Goal: Task Accomplishment & Management: Use online tool/utility

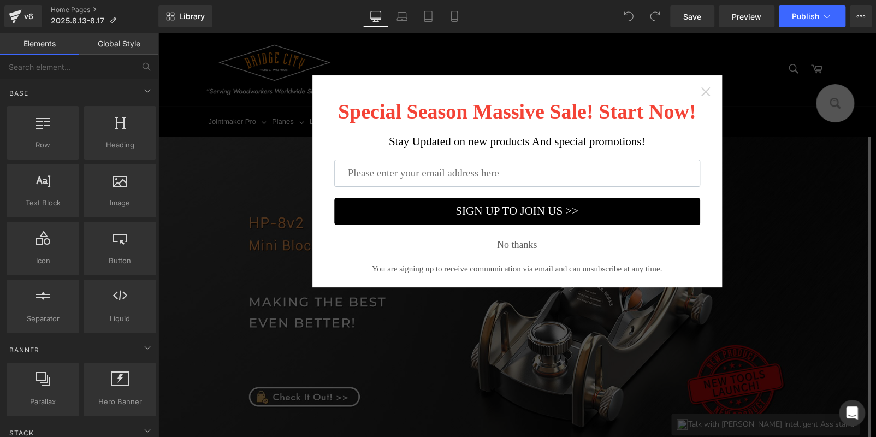
click at [701, 88] on icon "Close widget" at bounding box center [705, 91] width 9 height 9
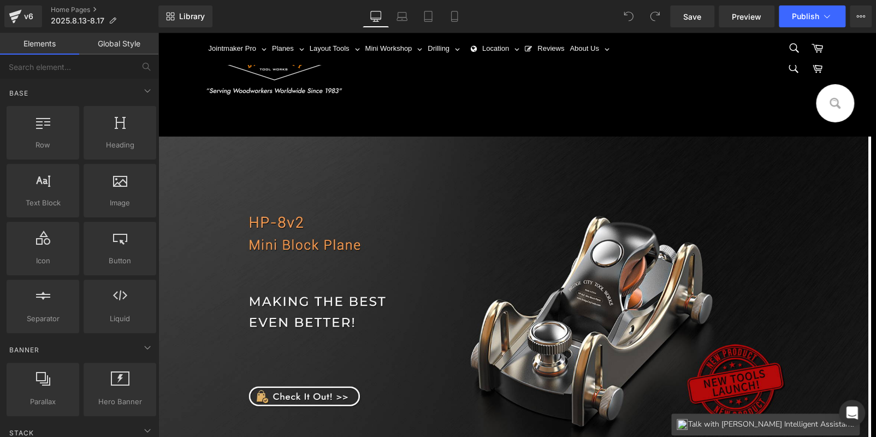
scroll to position [382, 0]
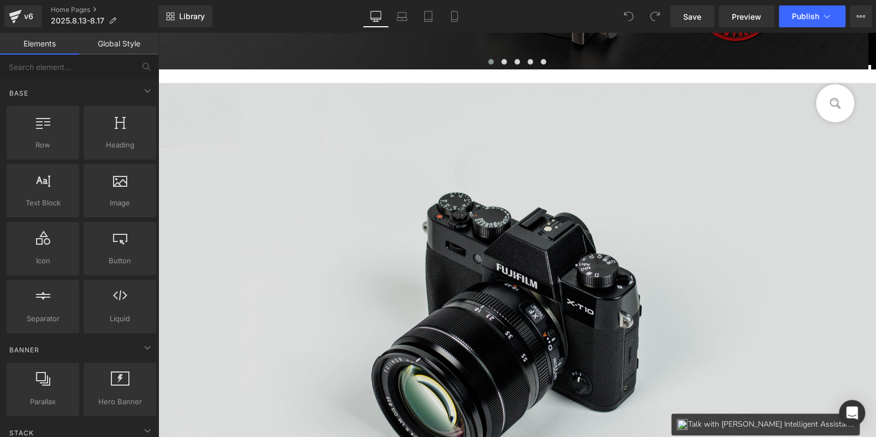
click at [540, 230] on img at bounding box center [517, 321] width 718 height 476
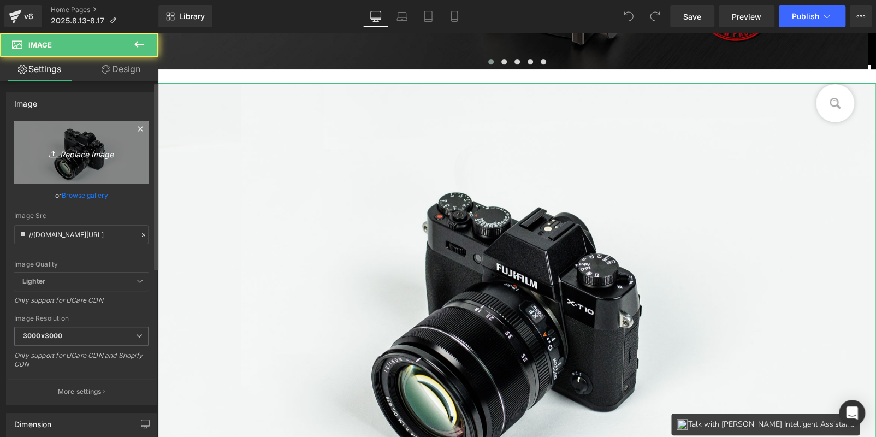
click at [67, 161] on link "Replace Image" at bounding box center [81, 152] width 134 height 63
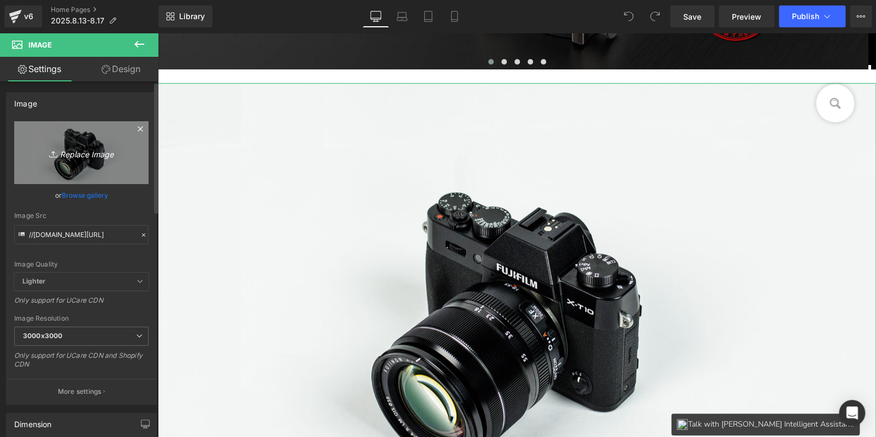
type input "C:\fakepath\click_02.jpg"
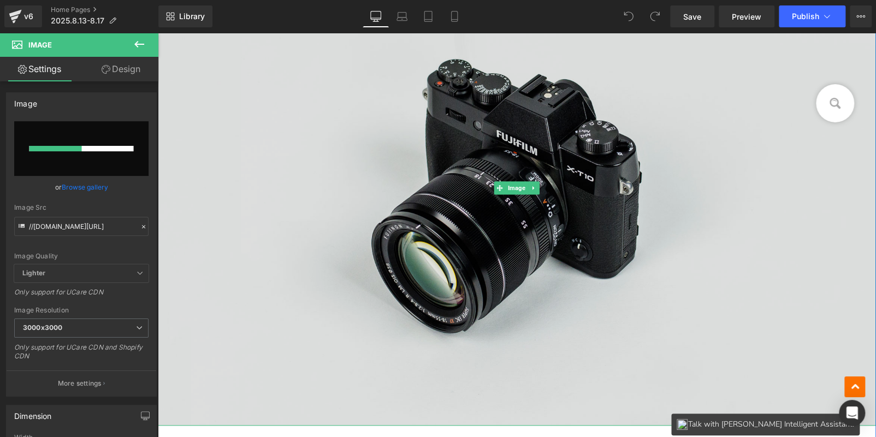
scroll to position [491, 0]
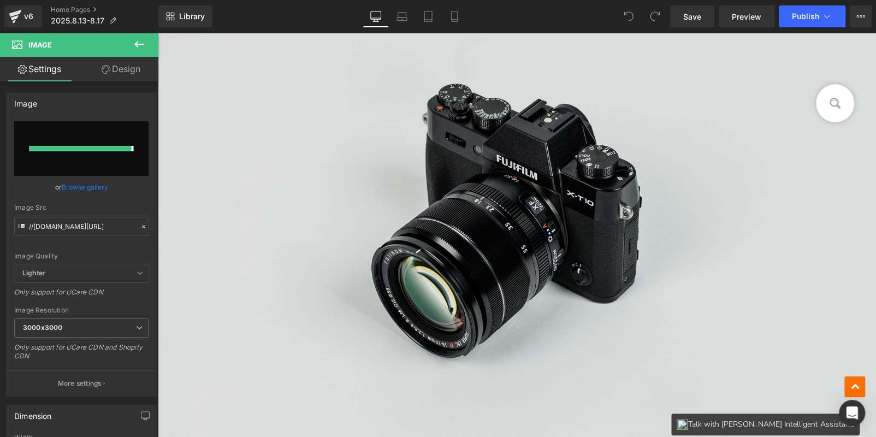
type input "[URL][DOMAIN_NAME]"
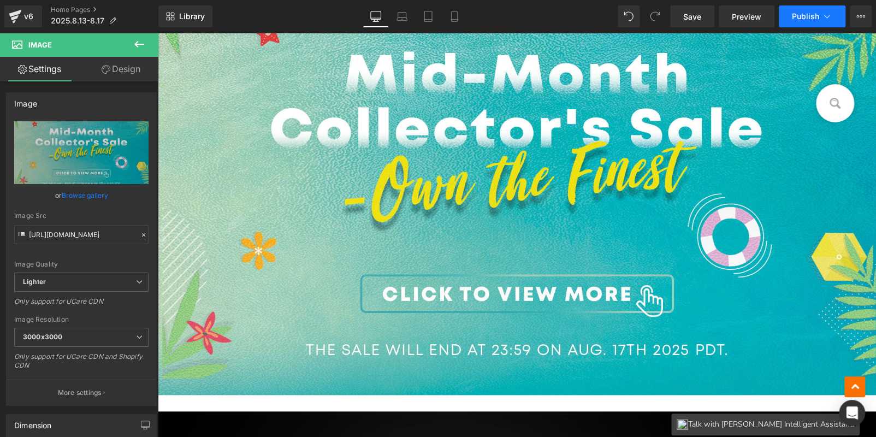
click at [796, 25] on button "Publish" at bounding box center [812, 16] width 67 height 22
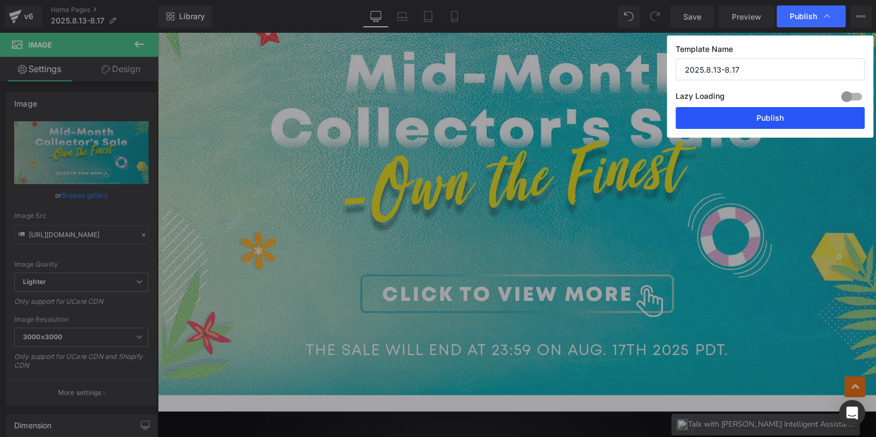
click at [800, 114] on button "Publish" at bounding box center [770, 118] width 189 height 22
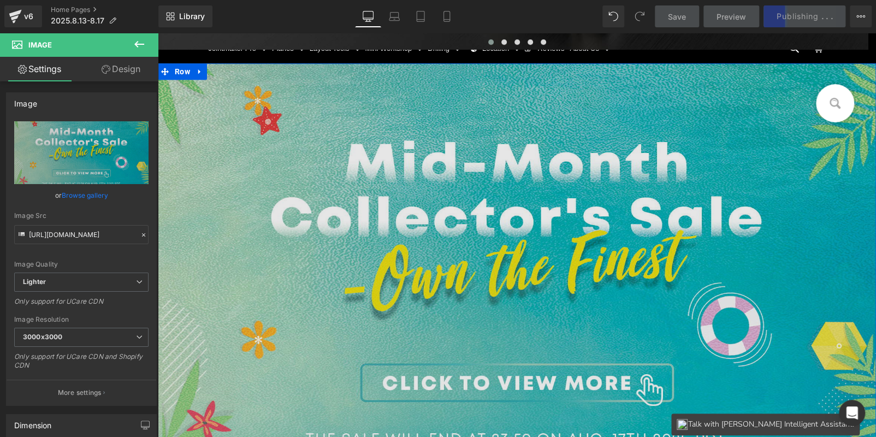
scroll to position [273, 0]
